Goal: Task Accomplishment & Management: Manage account settings

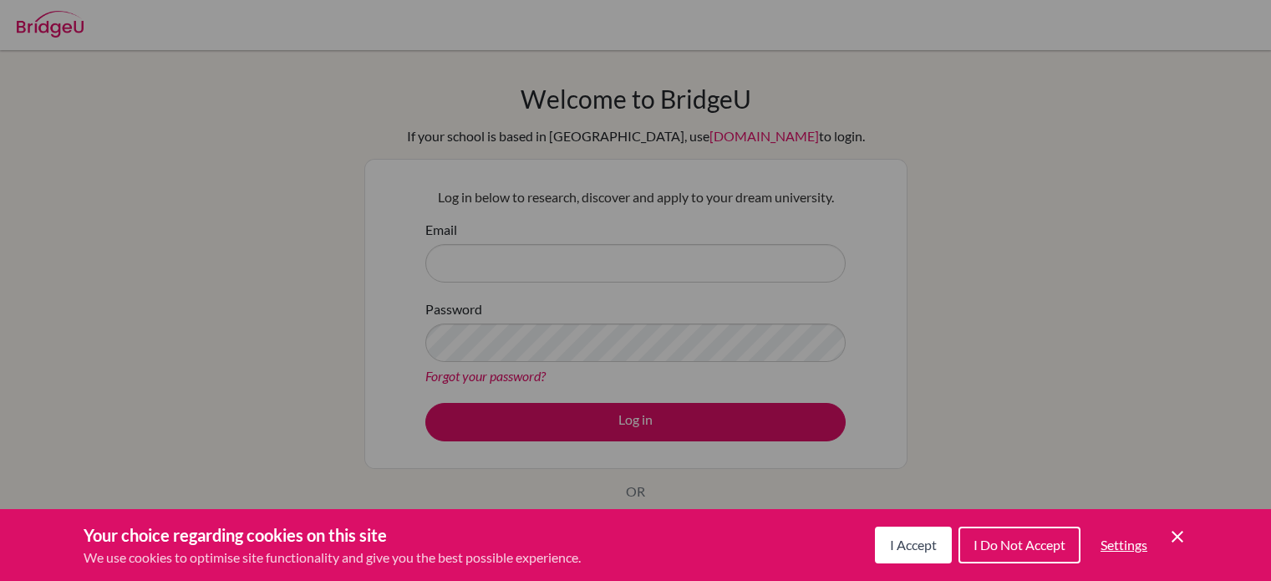
scroll to position [55, 0]
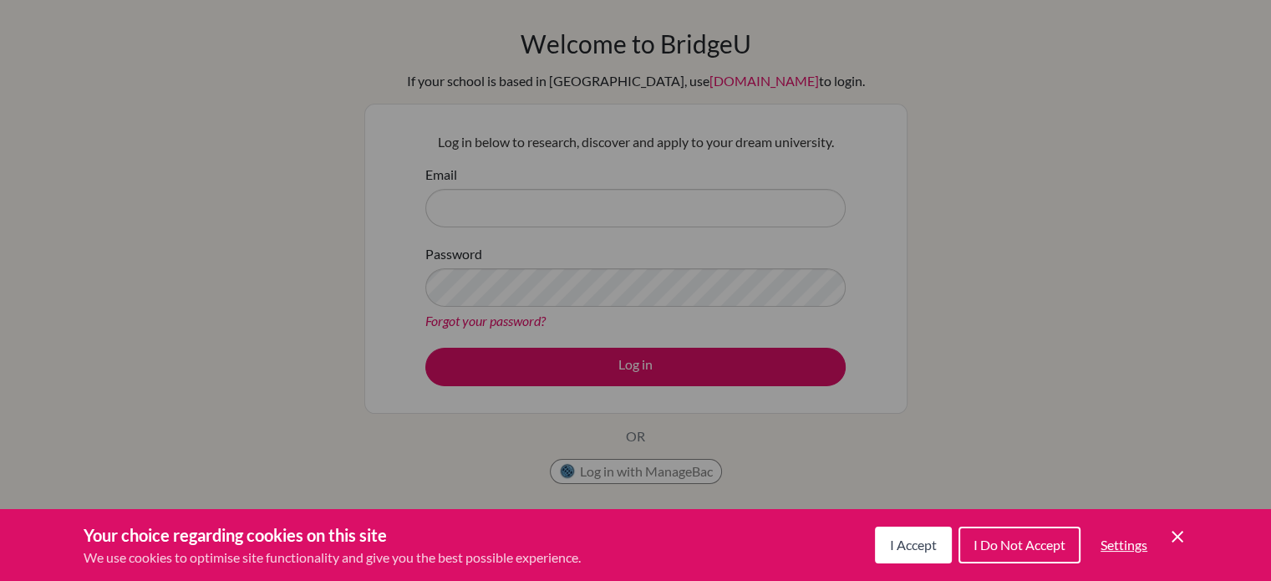
click at [921, 544] on span "I Accept" at bounding box center [913, 544] width 47 height 16
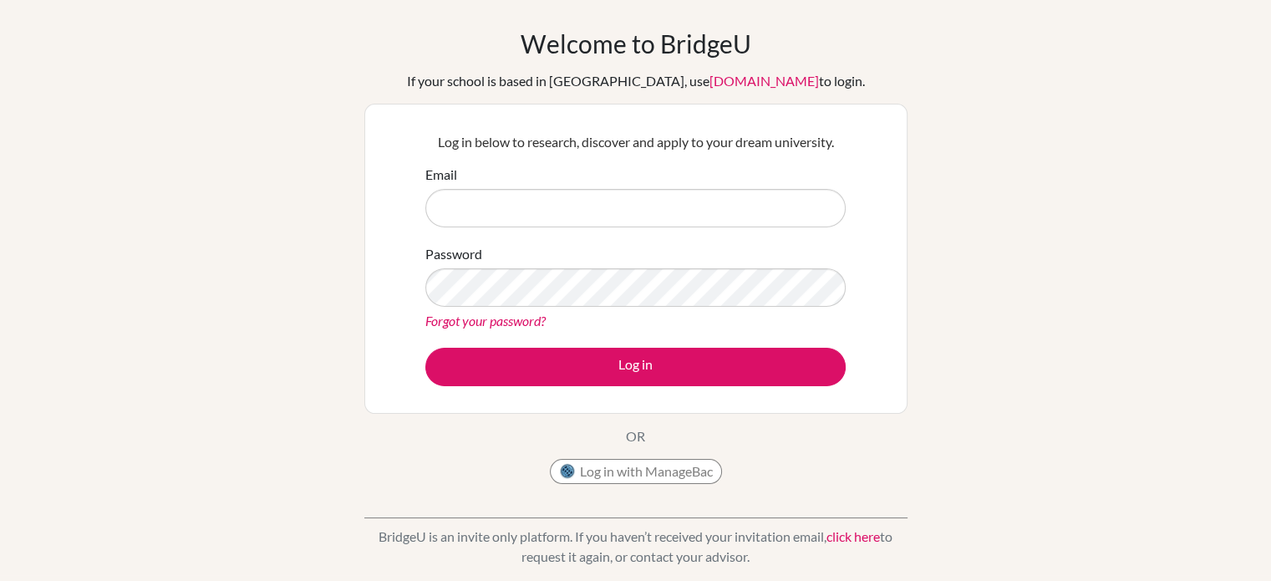
click at [631, 143] on p "Log in below to research, discover and apply to your dream university." at bounding box center [635, 142] width 420 height 20
click at [638, 166] on div "Email" at bounding box center [635, 196] width 420 height 63
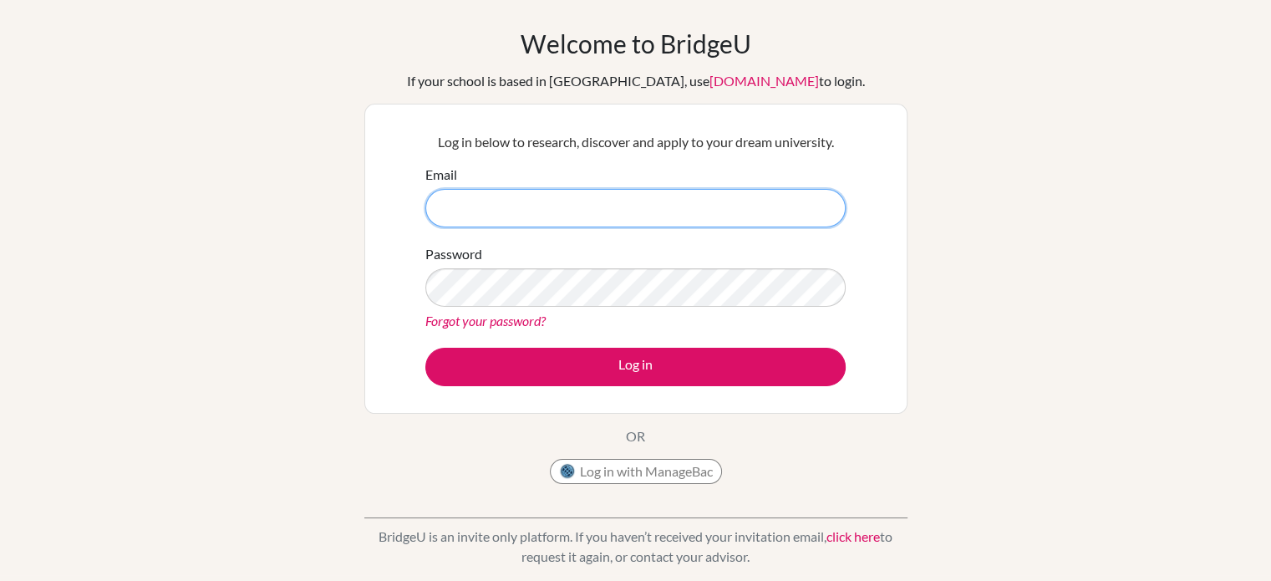
click at [632, 191] on input "Email" at bounding box center [635, 208] width 420 height 38
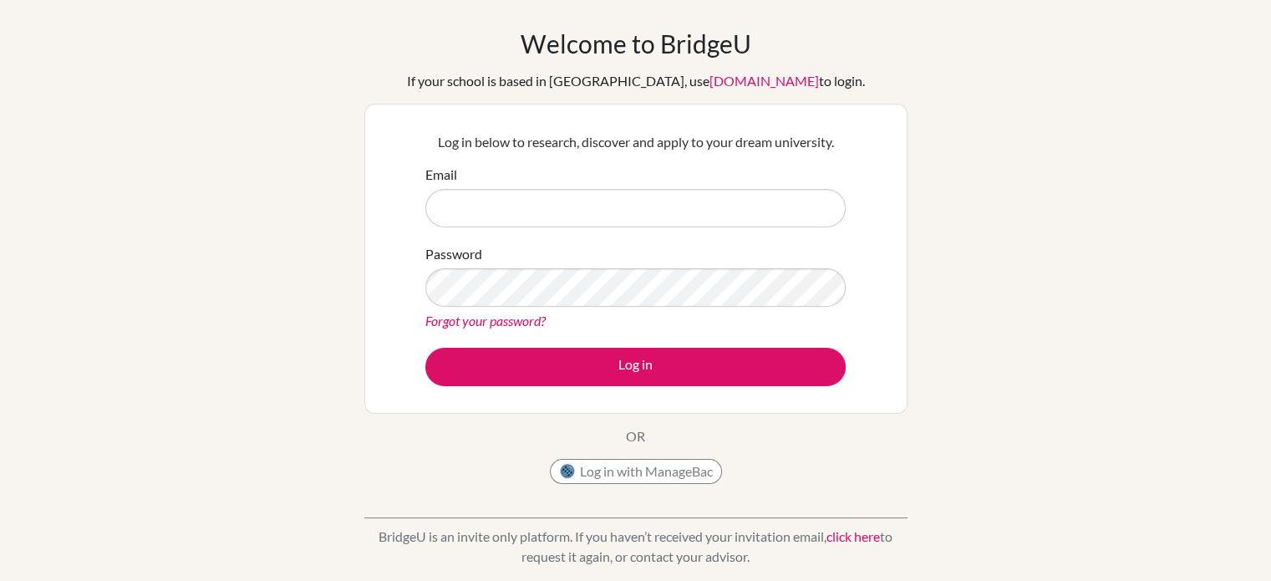
click at [508, 319] on link "Forgot your password?" at bounding box center [485, 320] width 120 height 16
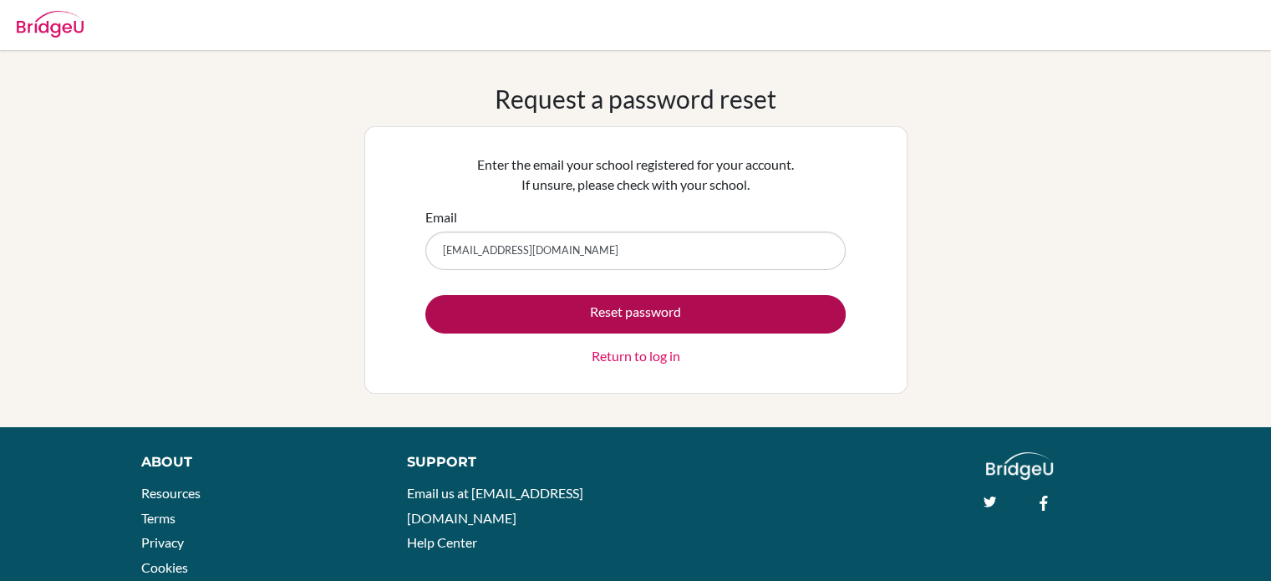
type input "deizyviradiya@gmai.com"
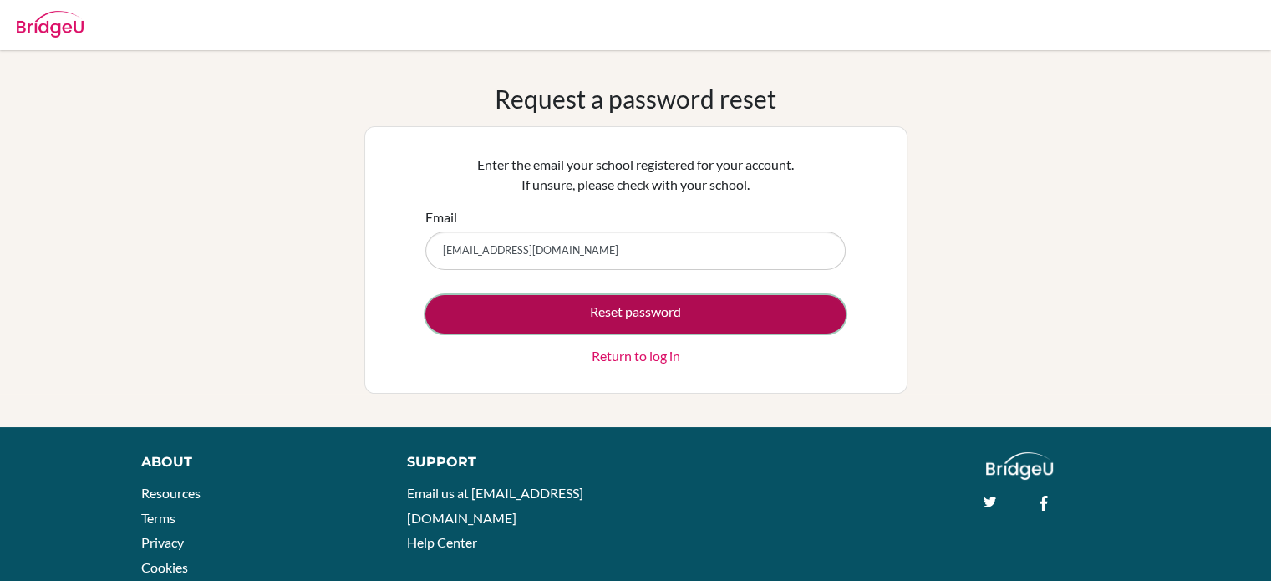
click at [545, 310] on button "Reset password" at bounding box center [635, 314] width 420 height 38
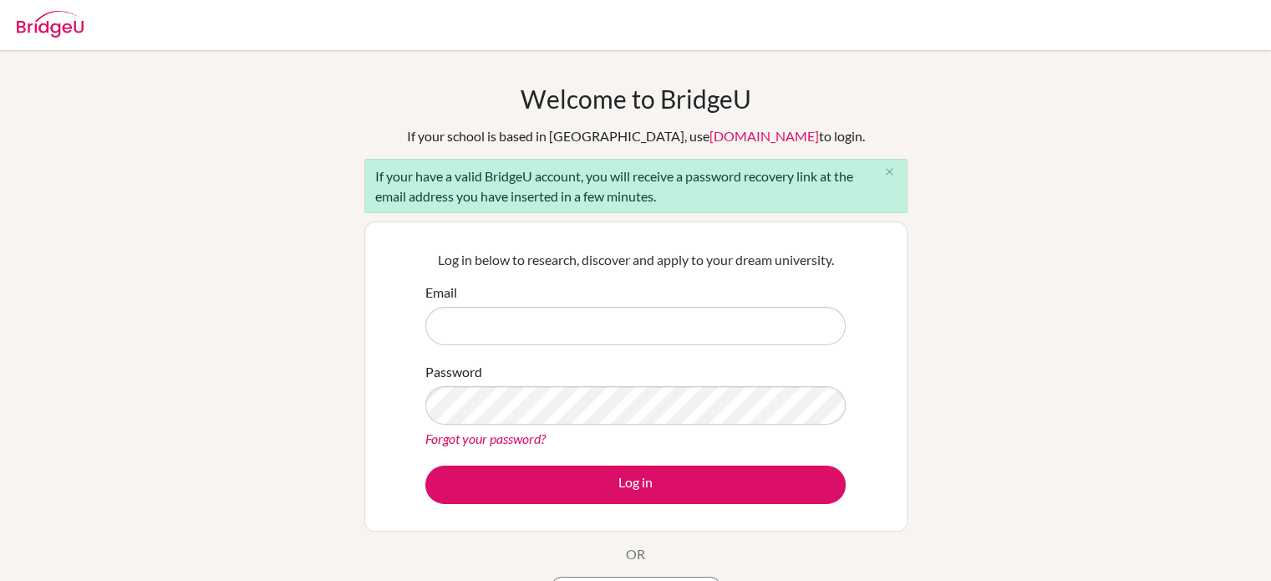
click at [781, 180] on div "If your have a valid BridgeU account, you will receive a password recovery link…" at bounding box center [635, 186] width 543 height 54
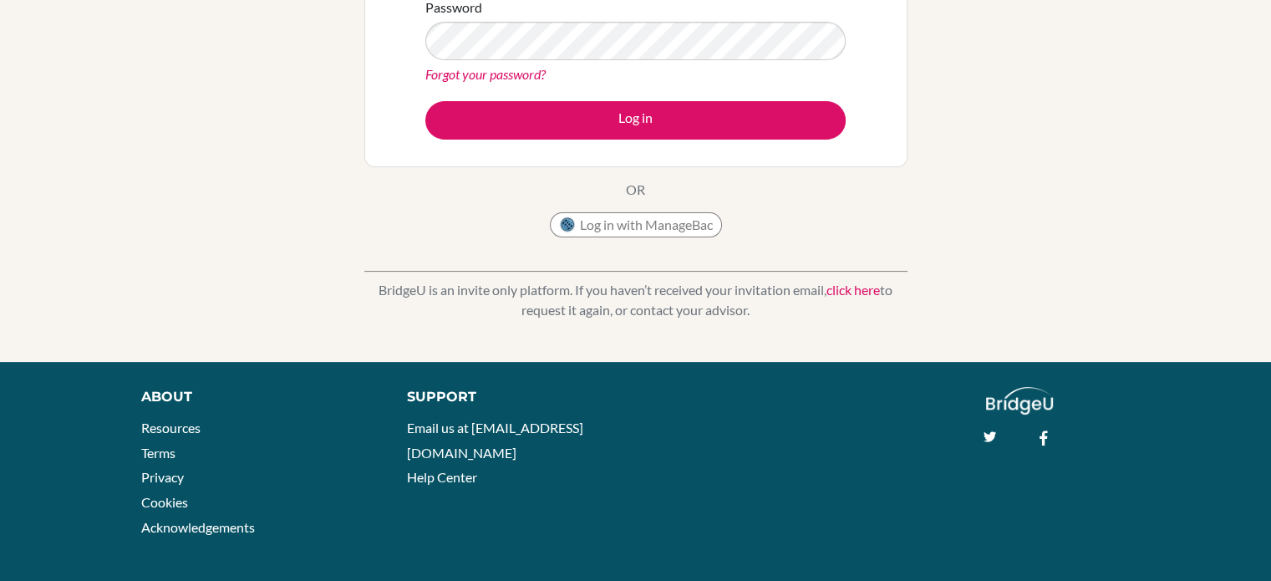
scroll to position [372, 0]
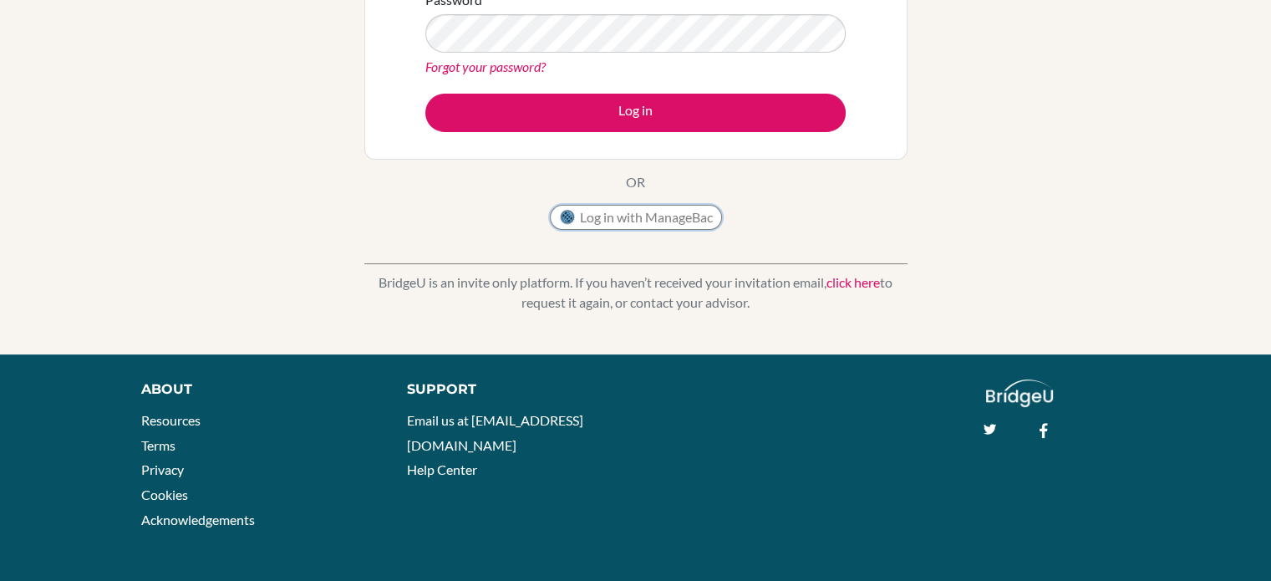
click at [687, 217] on button "Log in with ManageBac" at bounding box center [636, 217] width 172 height 25
